Goal: Book appointment/travel/reservation

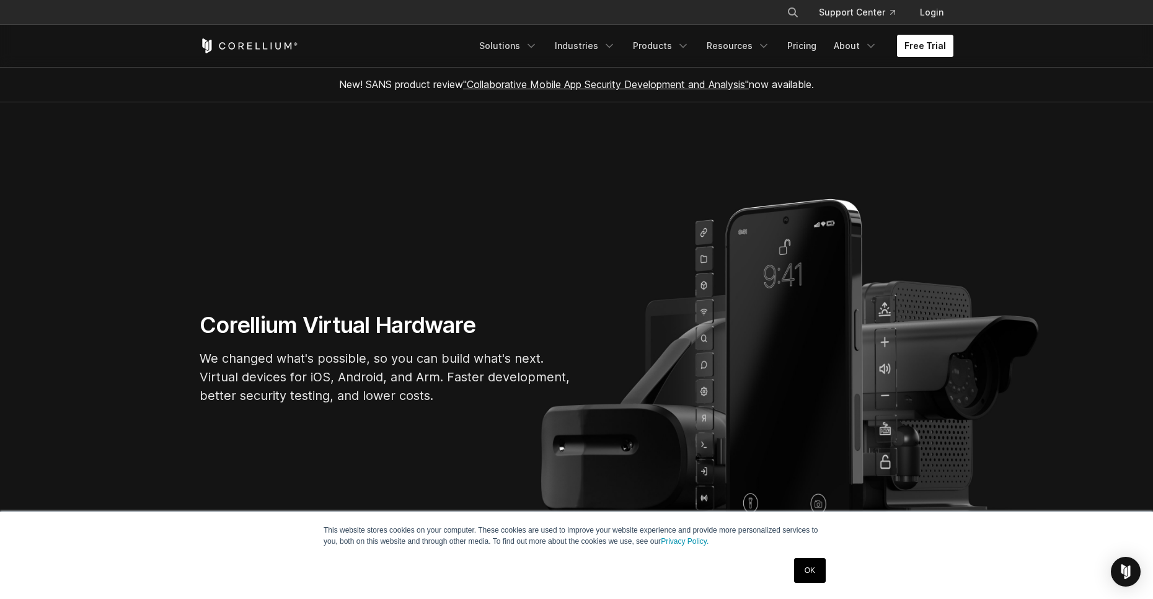
click at [902, 42] on link "Free Trial" at bounding box center [925, 46] width 56 height 22
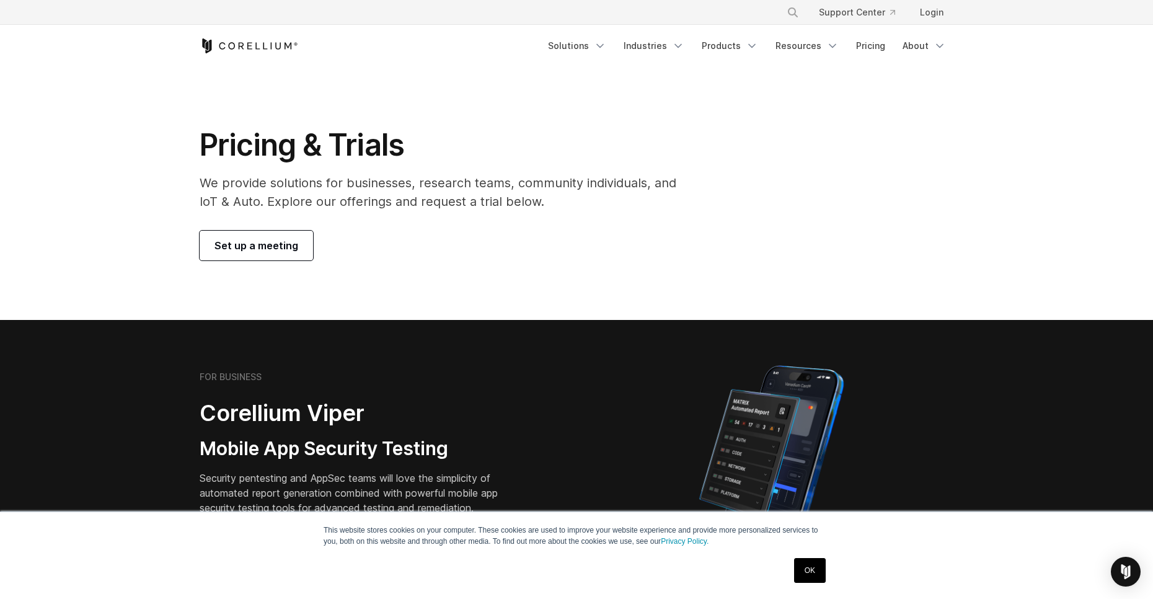
click at [270, 237] on link "Set up a meeting" at bounding box center [256, 246] width 113 height 30
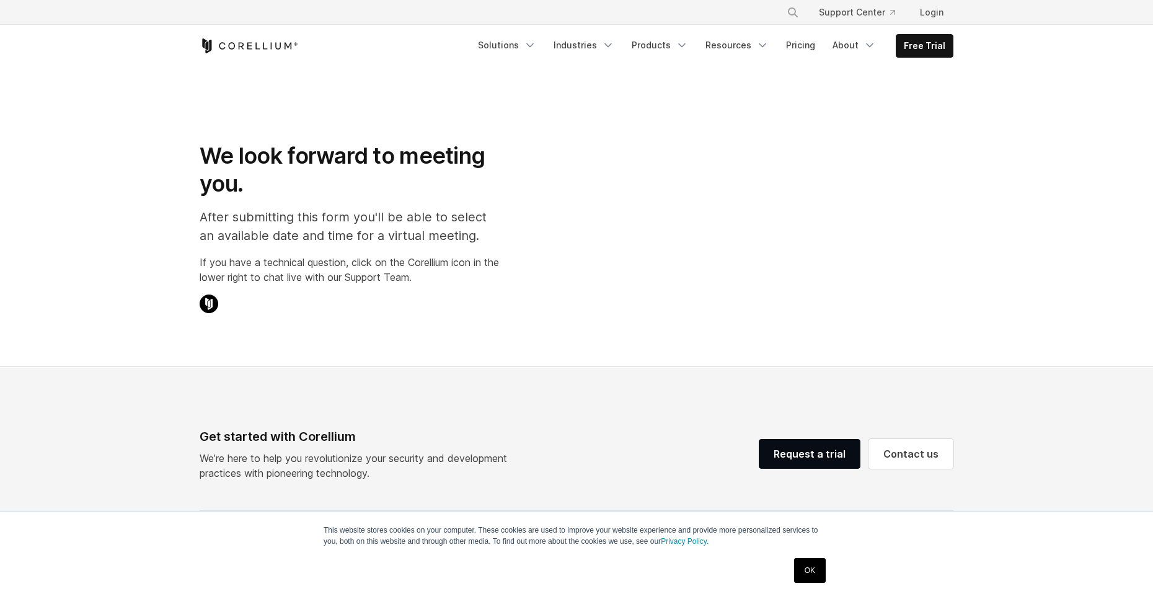
select select "**"
